Goal: Task Accomplishment & Management: Use online tool/utility

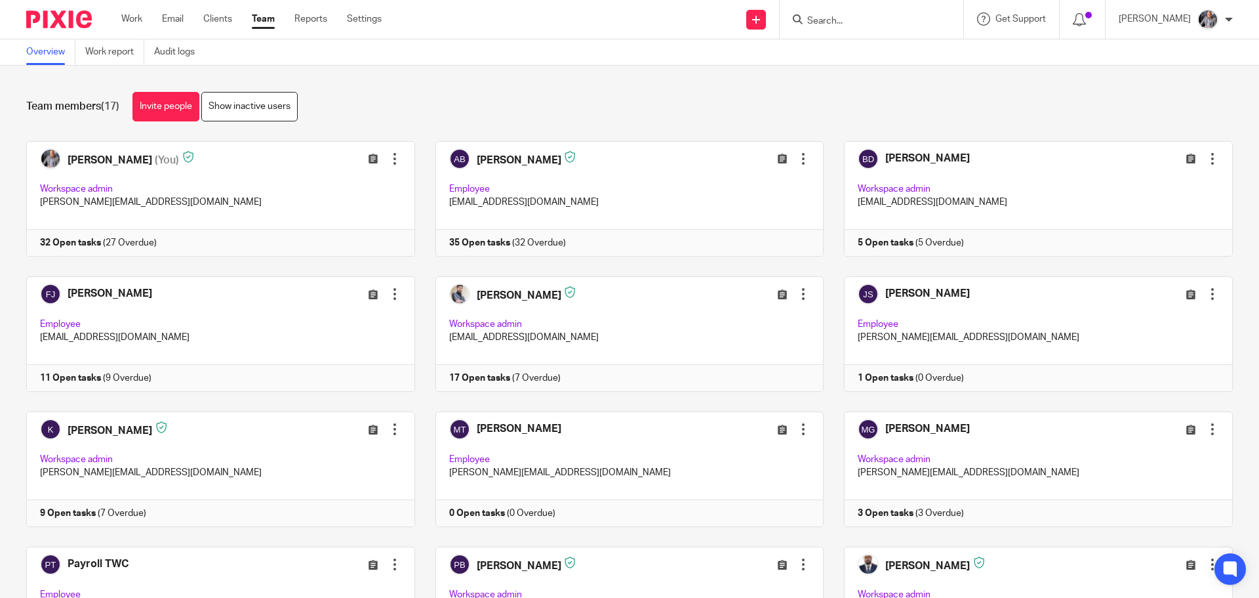
click at [876, 28] on div at bounding box center [872, 19] width 184 height 39
click at [874, 24] on input "Search" at bounding box center [865, 22] width 118 height 12
type input "guid"
click at [883, 54] on link at bounding box center [894, 56] width 183 height 30
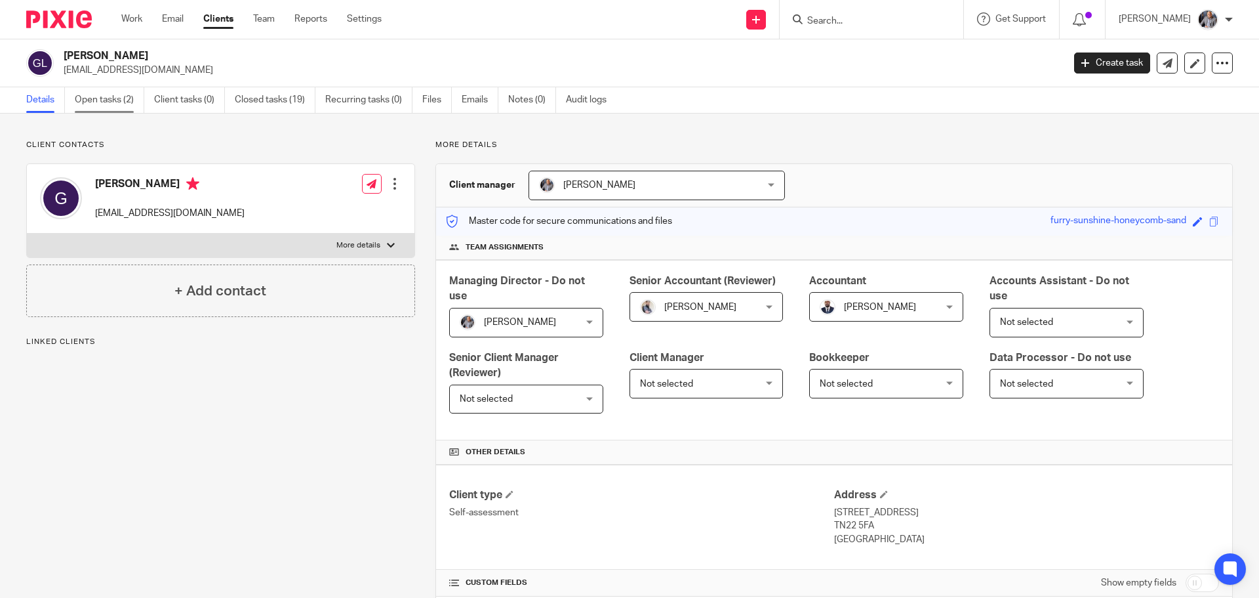
click at [113, 97] on link "Open tasks (2)" at bounding box center [110, 100] width 70 height 26
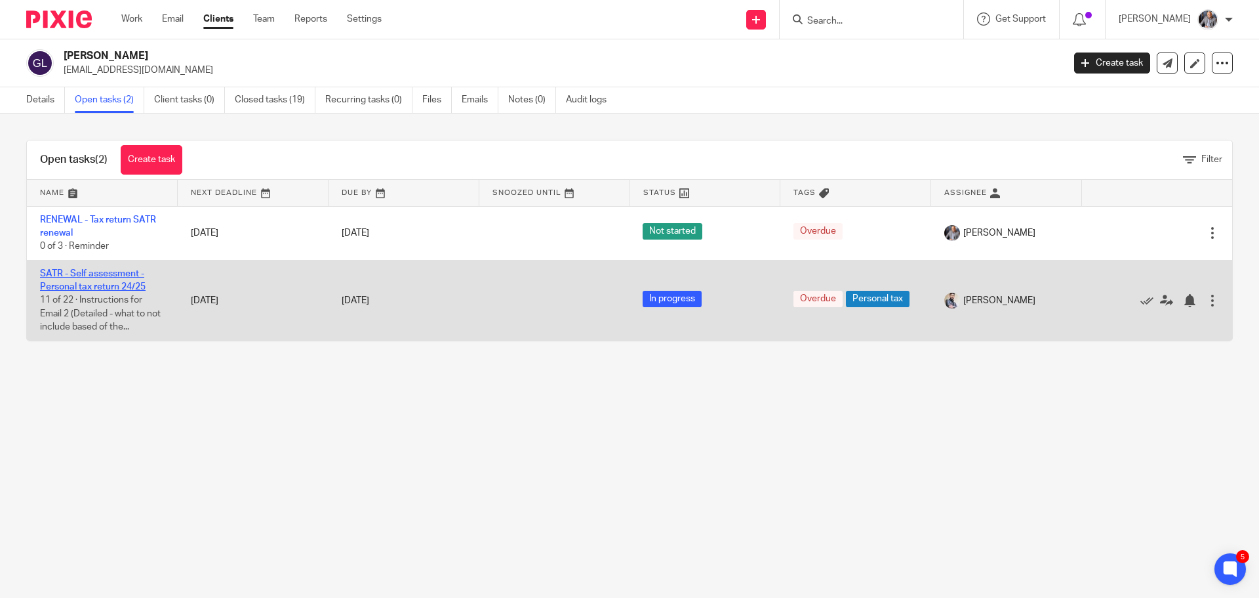
click at [92, 287] on link "SATR - Self assessment - Personal tax return 24/25" at bounding box center [93, 280] width 106 height 22
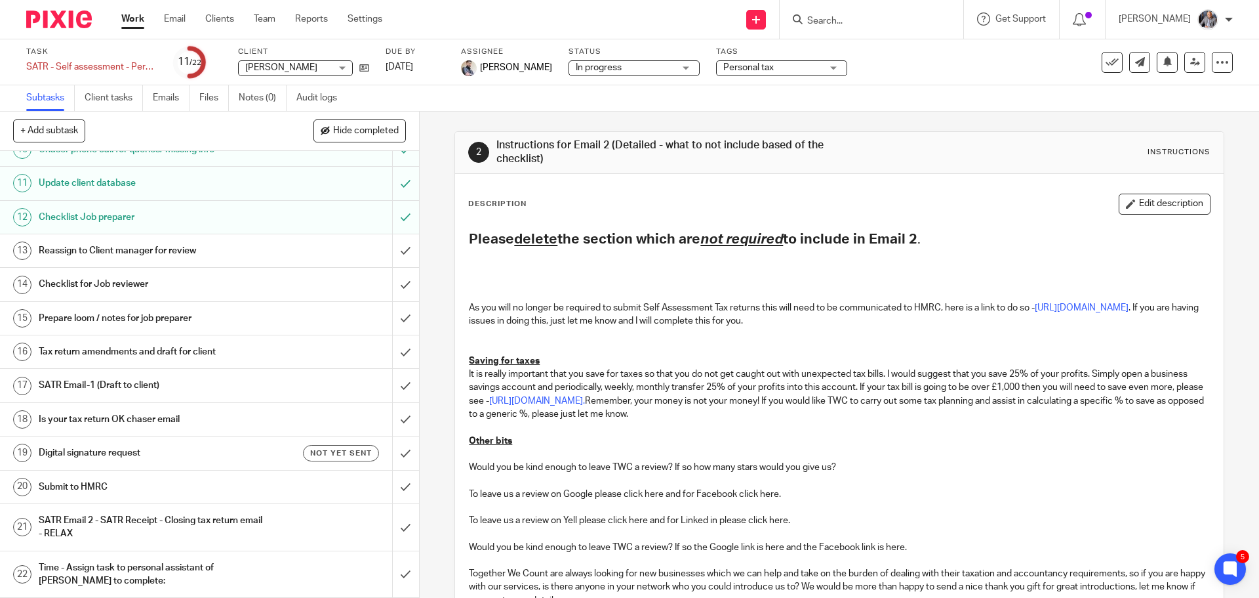
click at [253, 16] on ul "Work Email Clients Team Reports Settings" at bounding box center [261, 18] width 281 height 13
click at [261, 20] on link "Team" at bounding box center [265, 18] width 22 height 13
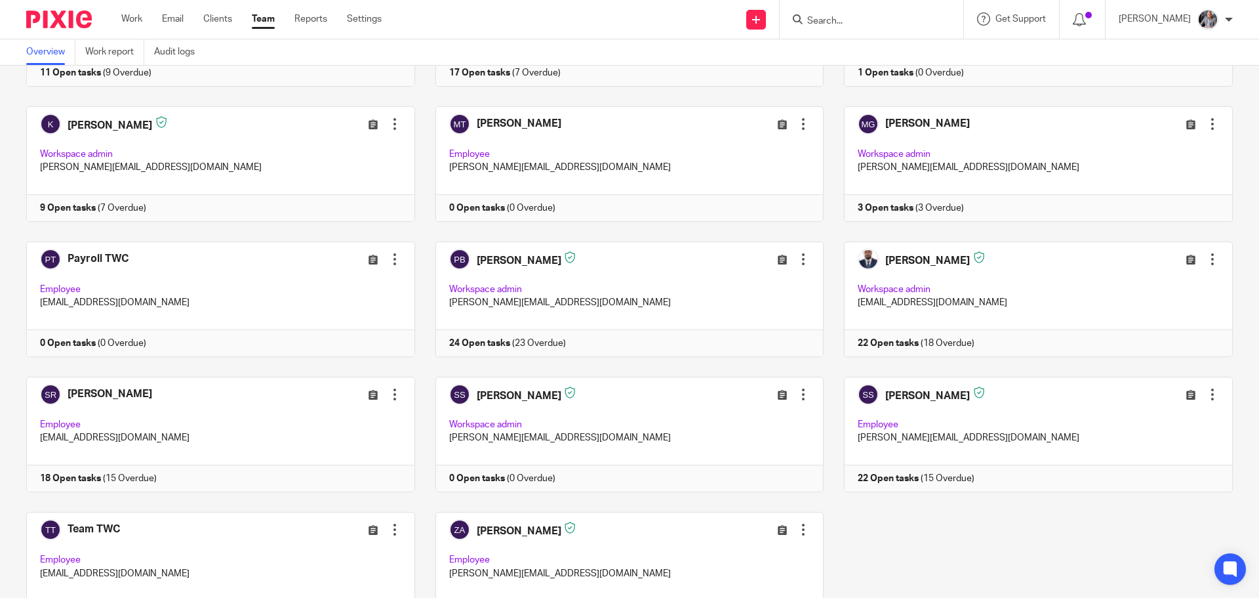
scroll to position [380, 0]
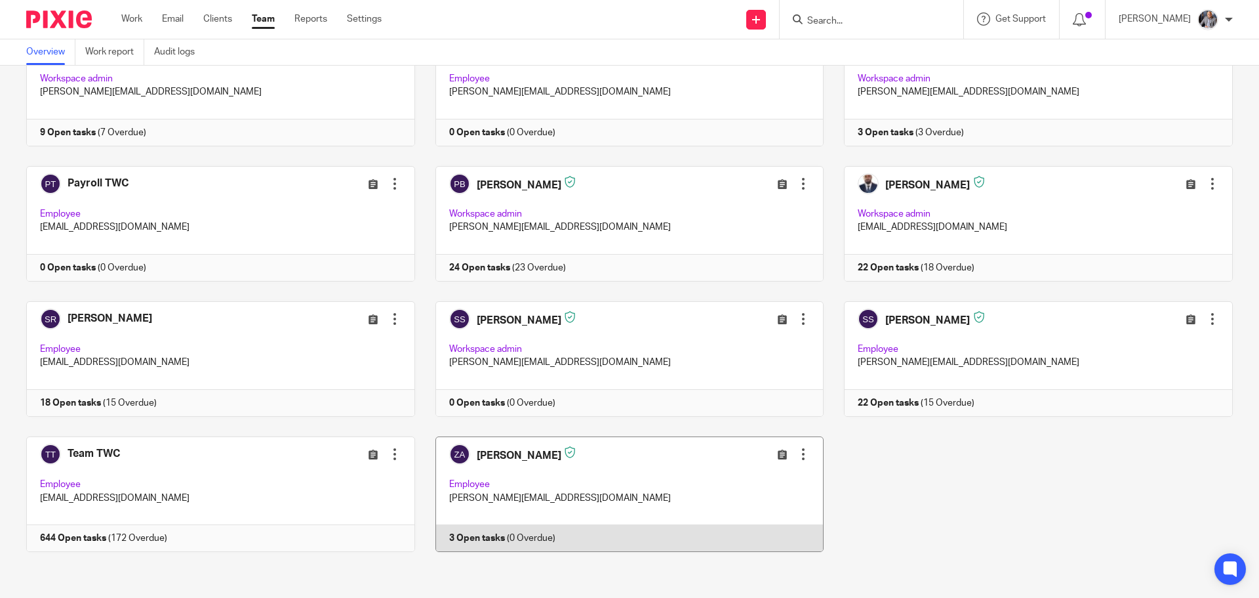
click at [473, 538] on link at bounding box center [619, 493] width 409 height 115
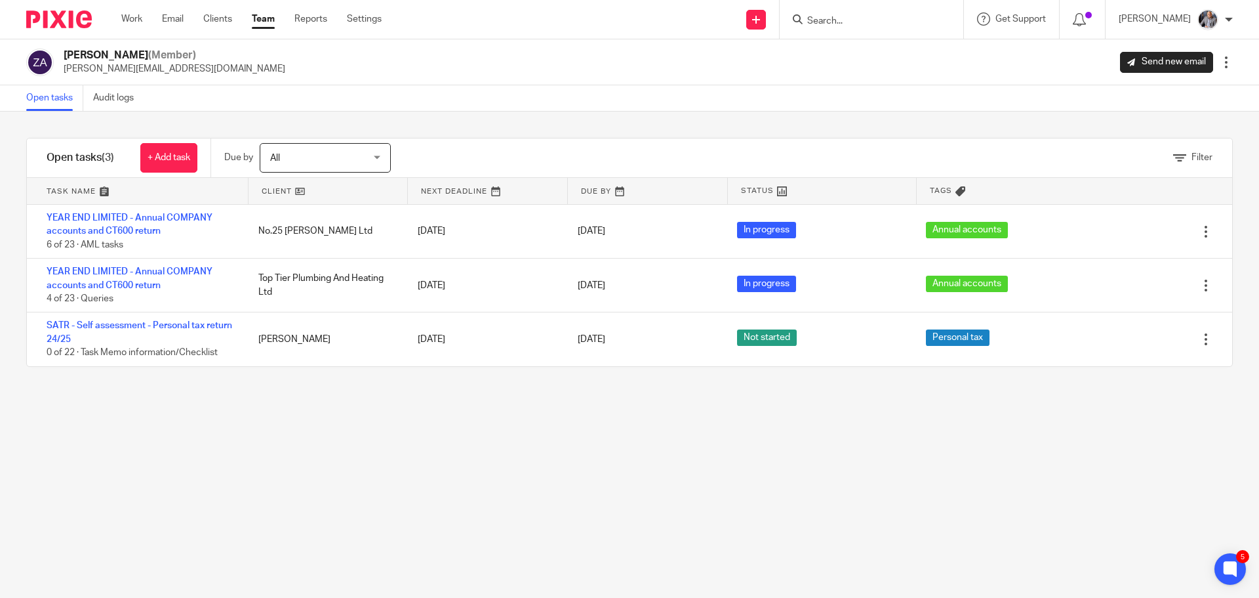
click at [831, 23] on input "Search" at bounding box center [865, 22] width 118 height 12
type input "[PERSON_NAME]"
click at [866, 54] on link at bounding box center [914, 56] width 222 height 30
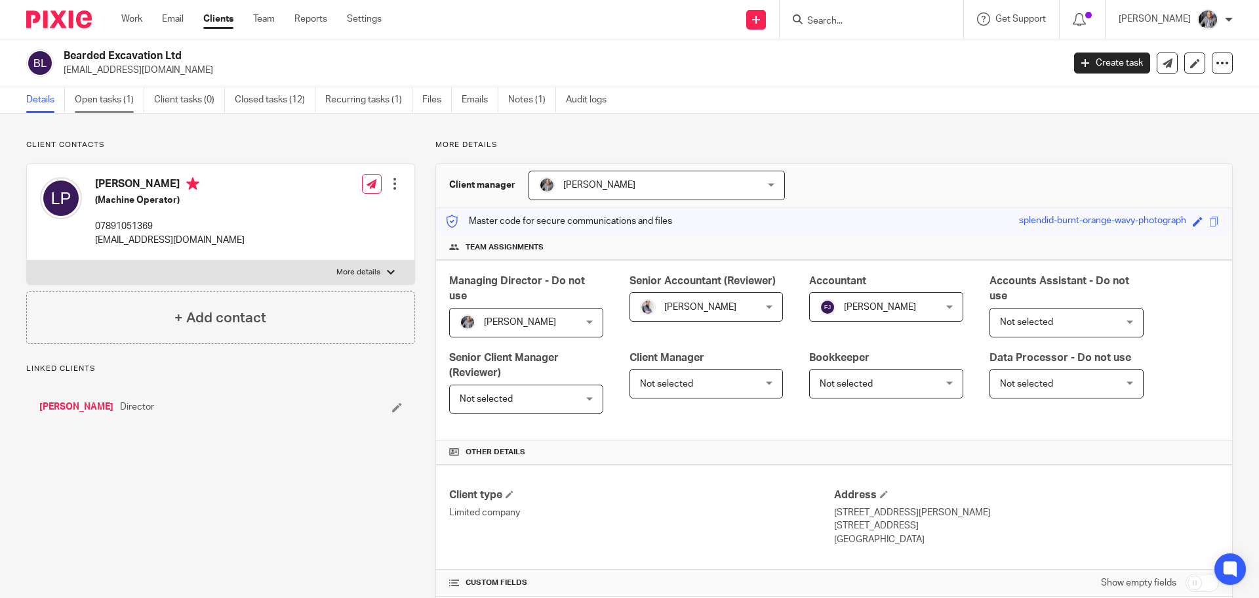
click at [92, 101] on link "Open tasks (1)" at bounding box center [110, 100] width 70 height 26
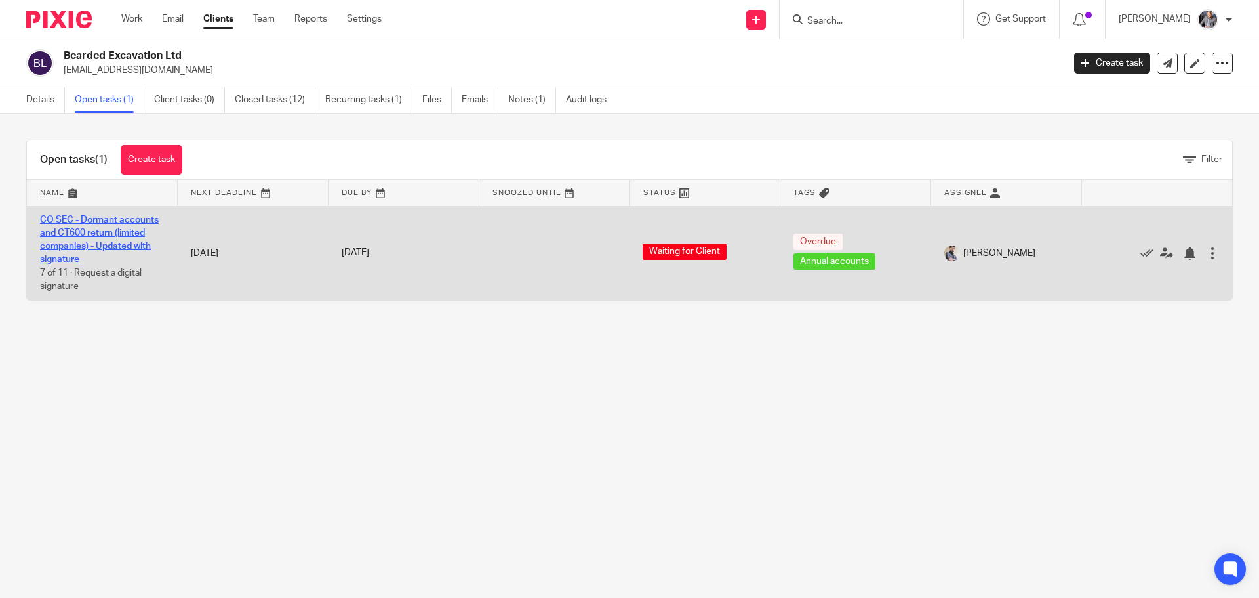
click at [80, 235] on link "CO SEC - Dormant accounts and CT600 return (limited companies) - Updated with s…" at bounding box center [99, 239] width 119 height 49
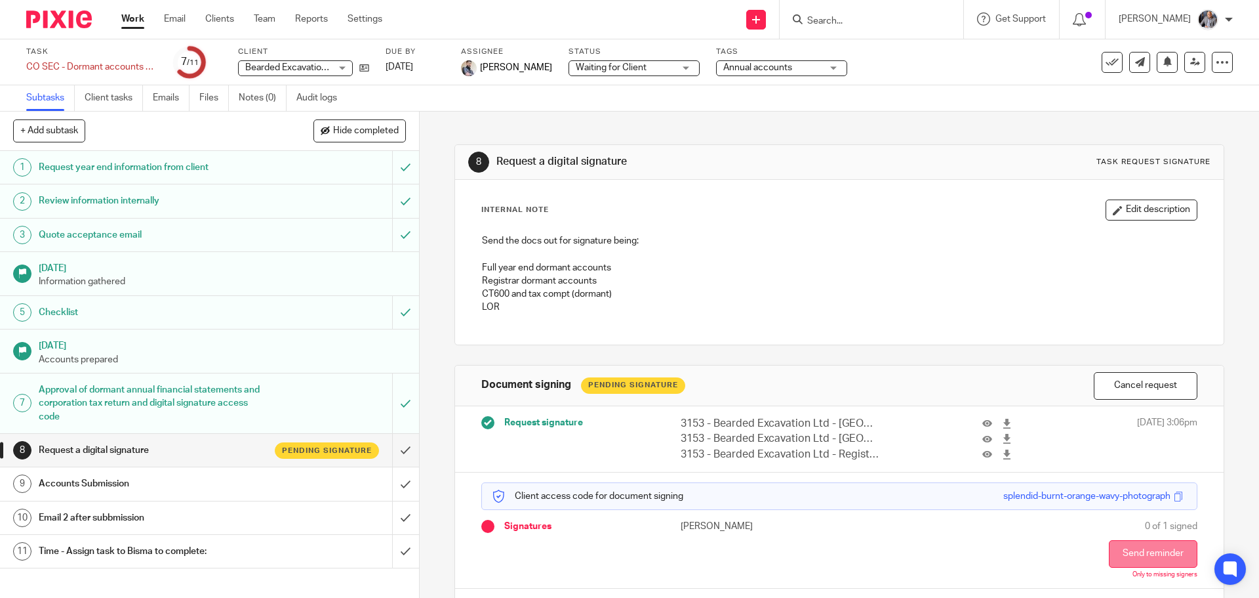
click at [1118, 553] on button "Send reminder" at bounding box center [1153, 554] width 89 height 28
click at [862, 16] on input "Search" at bounding box center [865, 22] width 118 height 12
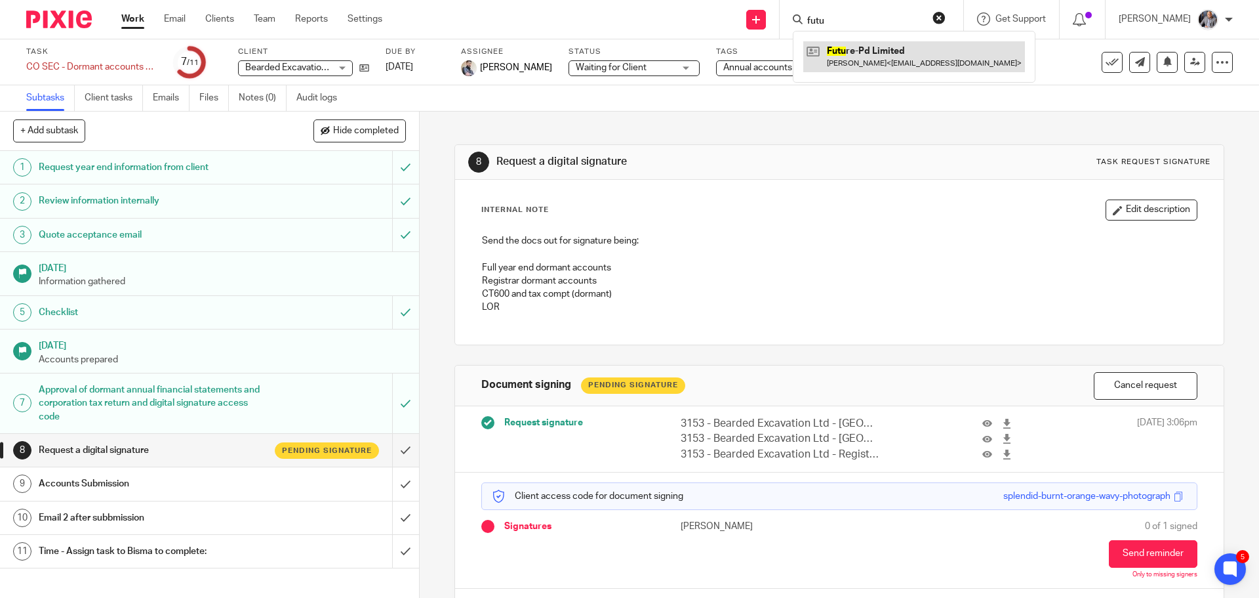
type input "futu"
click at [881, 61] on link at bounding box center [914, 56] width 222 height 30
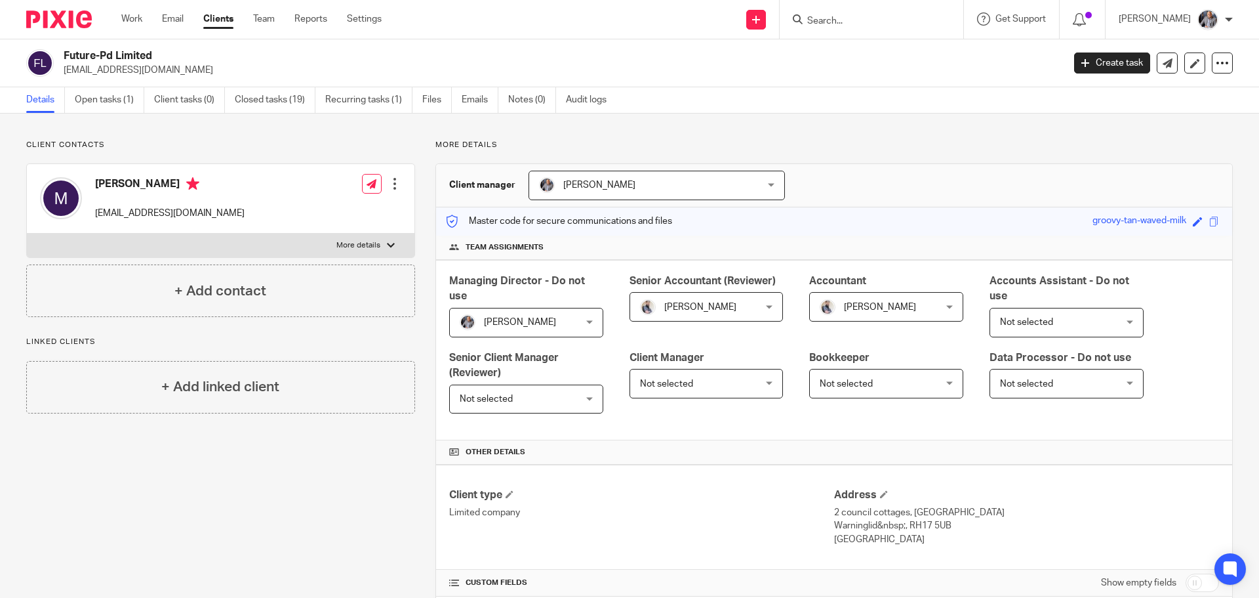
click at [96, 102] on link "Open tasks (1)" at bounding box center [110, 100] width 70 height 26
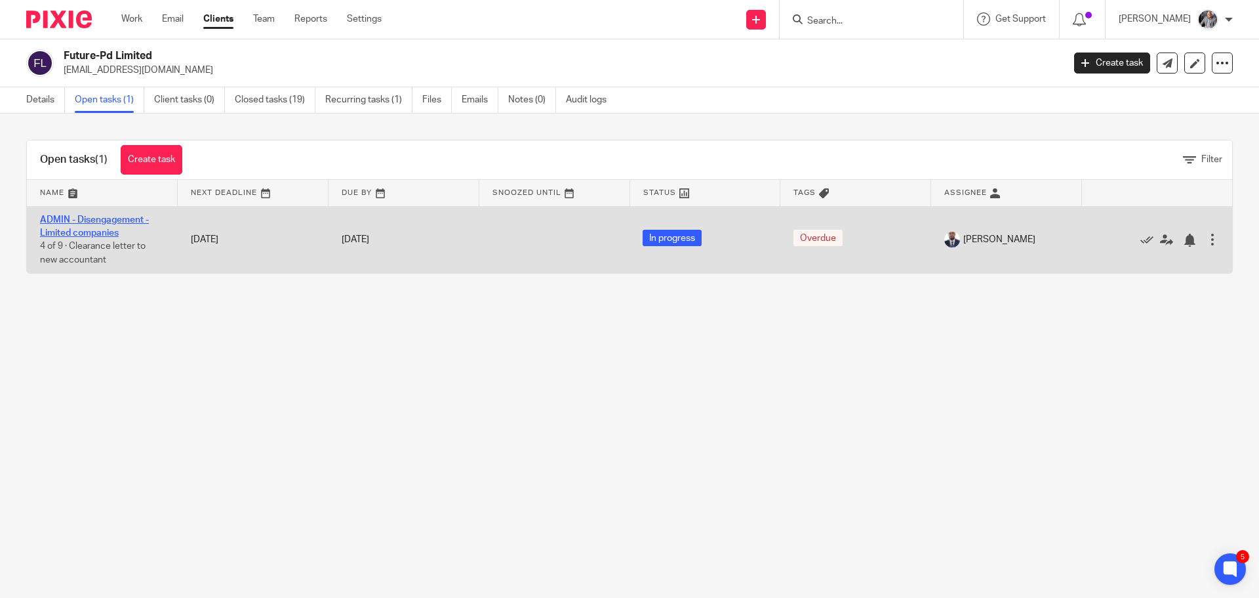
click at [83, 233] on link "ADMIN - Disengagement - Limited companies" at bounding box center [94, 226] width 109 height 22
